Goal: Book appointment/travel/reservation

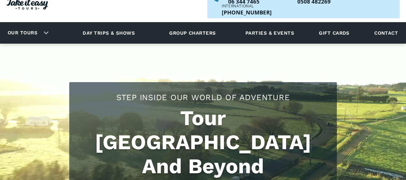
scroll to position [96, 0]
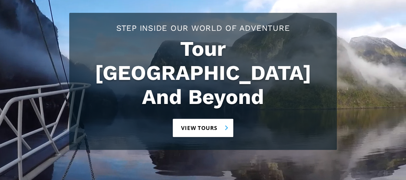
click at [204, 118] on link "View tours" at bounding box center [203, 127] width 61 height 18
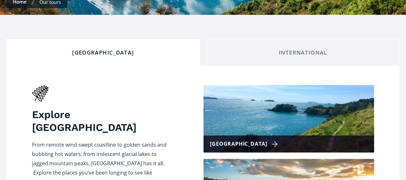
scroll to position [224, 0]
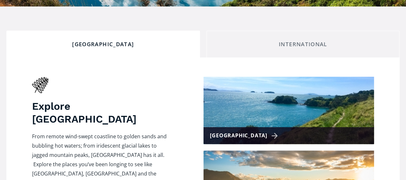
checkbox input "true"
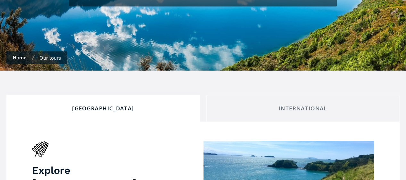
scroll to position [0, 0]
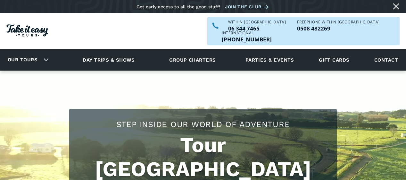
scroll to position [96, 0]
